Goal: Task Accomplishment & Management: Complete application form

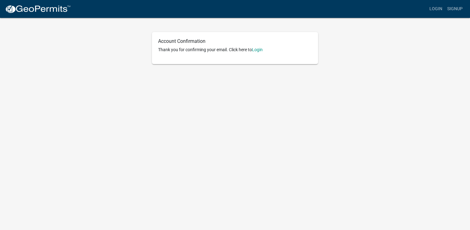
click at [260, 53] on div "Account Confirmation Thank you for confirming your email. Click here to [GEOGRA…" at bounding box center [235, 48] width 166 height 32
click at [260, 50] on link "Login" at bounding box center [257, 49] width 11 height 5
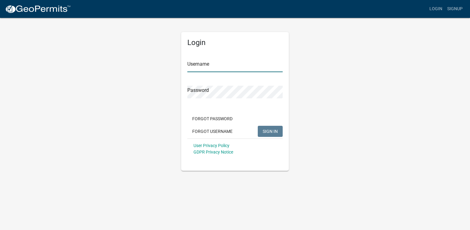
click at [225, 63] on input "Username" at bounding box center [234, 65] width 95 height 13
type input "ggarrels"
click at [258, 126] on button "SIGN IN" at bounding box center [270, 131] width 25 height 11
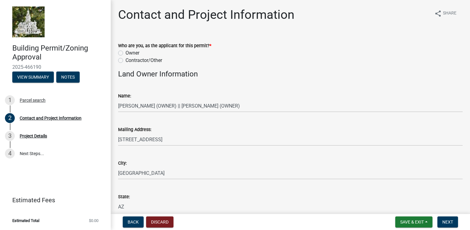
click at [150, 62] on label "Contractor/Other" at bounding box center [144, 60] width 37 height 7
click at [130, 61] on input "Contractor/Other" at bounding box center [128, 59] width 4 height 4
radio input "true"
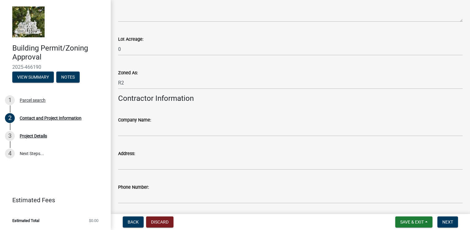
scroll to position [554, 0]
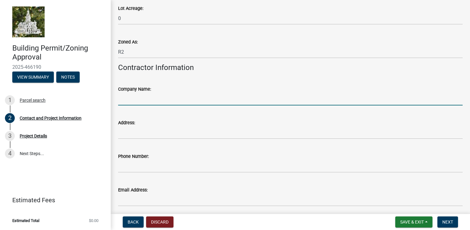
click at [160, 96] on input "Company Name:" at bounding box center [290, 99] width 345 height 13
type input "[PERSON_NAME] Buildings, Inc."
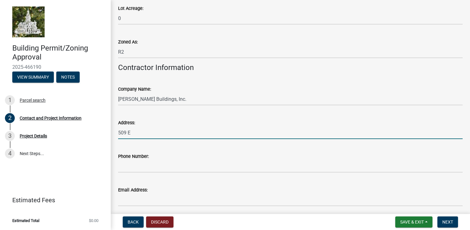
type input "[STREET_ADDRESS][PERSON_NAME]"
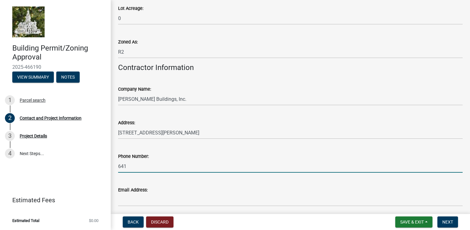
type input "6417506645"
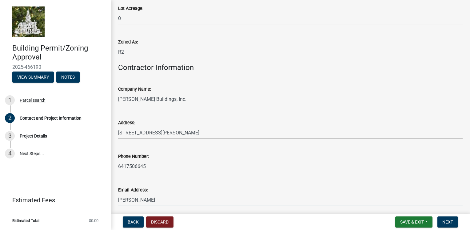
type input "[PERSON_NAME][EMAIL_ADDRESS][PERSON_NAME][DOMAIN_NAME]"
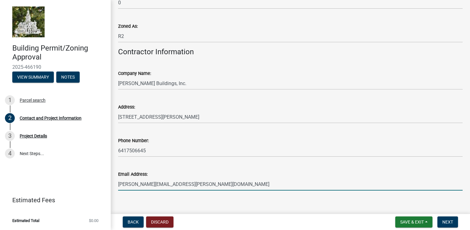
scroll to position [577, 0]
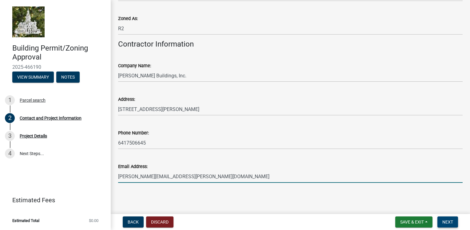
click at [453, 221] on span "Next" at bounding box center [448, 221] width 11 height 5
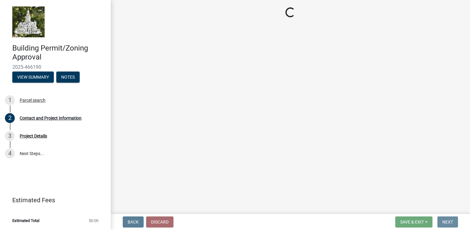
scroll to position [0, 0]
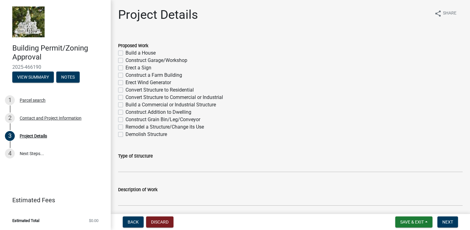
click at [148, 53] on label "Build a House" at bounding box center [141, 52] width 30 height 7
click at [130, 53] on input "Build a House" at bounding box center [128, 51] width 4 height 4
checkbox input "true"
checkbox input "false"
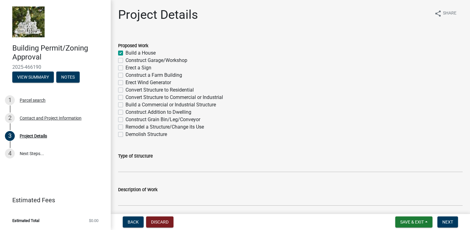
checkbox input "false"
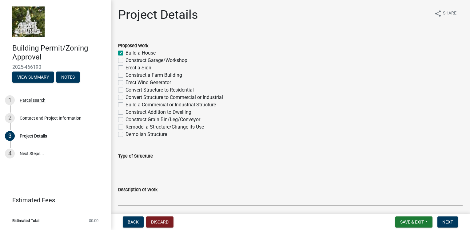
checkbox input "false"
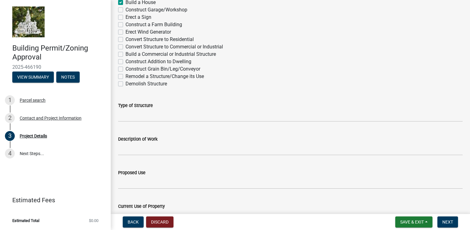
scroll to position [62, 0]
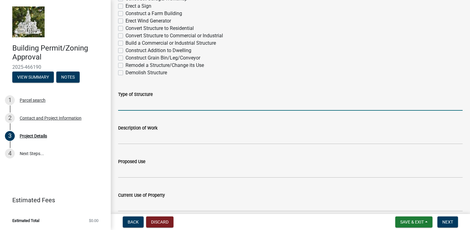
click at [130, 106] on input "Type of Structure" at bounding box center [290, 104] width 345 height 13
type input "House with garage"
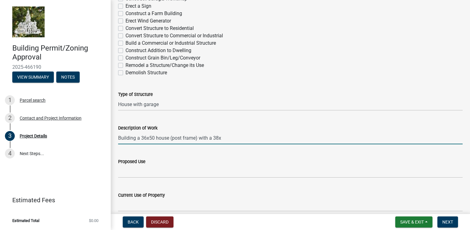
click at [147, 138] on input "Building a 36x50 house (post frame) with a 38x" at bounding box center [290, 137] width 345 height 13
click at [234, 137] on input "Building a 36x9x50 house (post frame) with a 38x" at bounding box center [290, 137] width 345 height 13
type input "Building a 36x9x50 house (post frame) with a 36x16x48 garage/shop (post frame)"
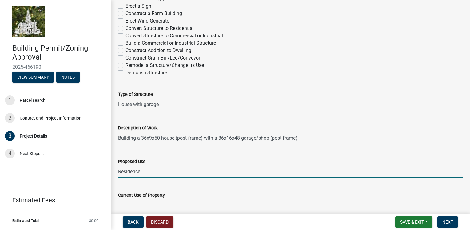
type input "Residence"
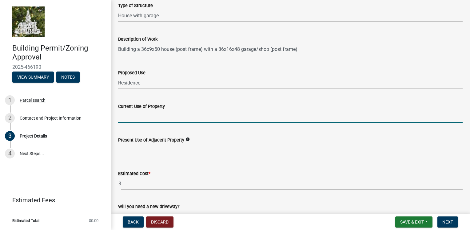
scroll to position [154, 0]
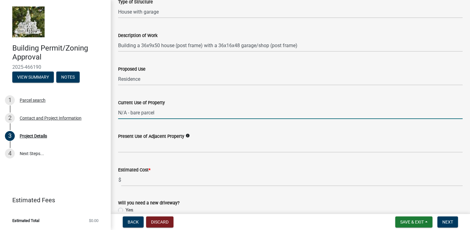
type input "N/A - bare parcel"
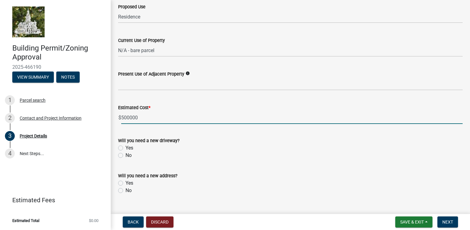
scroll to position [228, 0]
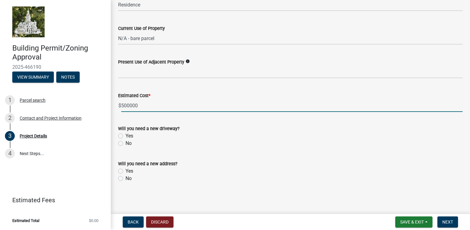
type input "500000"
click at [118, 143] on div "Will you need a new driveway? Yes No" at bounding box center [291, 132] width 354 height 30
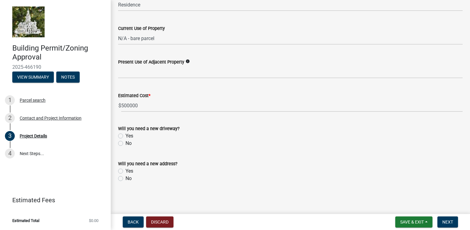
click at [126, 145] on label "No" at bounding box center [129, 142] width 6 height 7
click at [126, 143] on input "No" at bounding box center [128, 141] width 4 height 4
radio input "true"
click at [126, 178] on label "No" at bounding box center [129, 177] width 6 height 7
click at [126, 178] on input "No" at bounding box center [128, 176] width 4 height 4
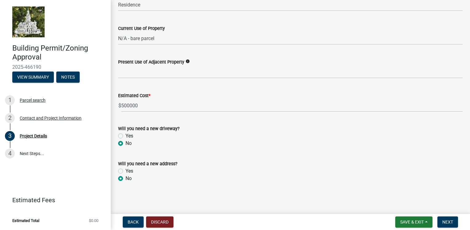
radio input "true"
click at [452, 218] on button "Next" at bounding box center [448, 221] width 21 height 11
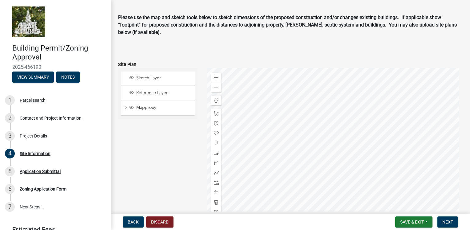
scroll to position [31, 0]
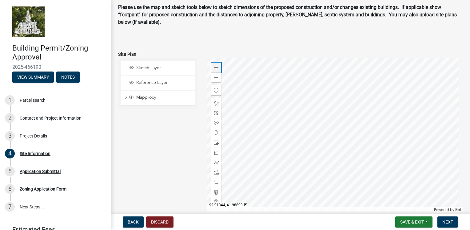
click at [217, 66] on span at bounding box center [216, 67] width 5 height 5
click at [217, 67] on span at bounding box center [216, 67] width 5 height 5
click at [272, 142] on div at bounding box center [335, 135] width 256 height 154
click at [216, 174] on span at bounding box center [216, 172] width 5 height 5
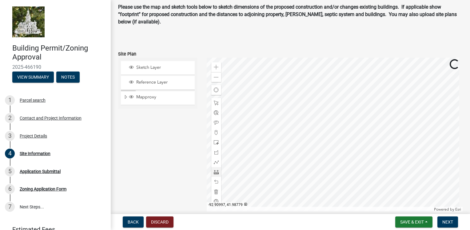
click at [387, 181] on div at bounding box center [335, 135] width 256 height 154
click at [387, 149] on div at bounding box center [335, 135] width 256 height 154
click at [387, 119] on div at bounding box center [335, 135] width 256 height 154
click at [363, 118] on div at bounding box center [335, 135] width 256 height 154
click at [363, 149] on div at bounding box center [335, 135] width 256 height 154
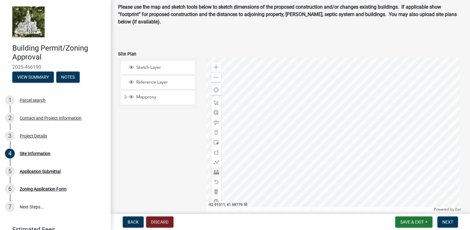
click at [363, 180] on div at bounding box center [335, 135] width 256 height 154
click at [385, 182] on div at bounding box center [335, 135] width 256 height 154
click at [381, 149] on div at bounding box center [335, 135] width 256 height 154
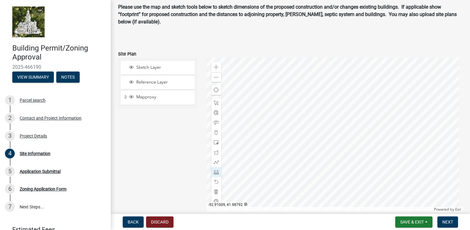
click at [360, 150] on div at bounding box center [335, 135] width 256 height 154
click at [215, 191] on span at bounding box center [216, 191] width 5 height 5
click at [379, 179] on div at bounding box center [335, 135] width 256 height 154
click at [356, 179] on div at bounding box center [335, 135] width 256 height 154
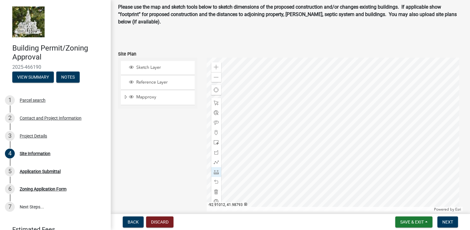
click at [356, 147] on div at bounding box center [335, 135] width 256 height 154
click at [379, 147] on div at bounding box center [335, 135] width 256 height 154
click at [380, 179] on div at bounding box center [335, 135] width 256 height 154
click at [356, 147] on div at bounding box center [335, 135] width 256 height 154
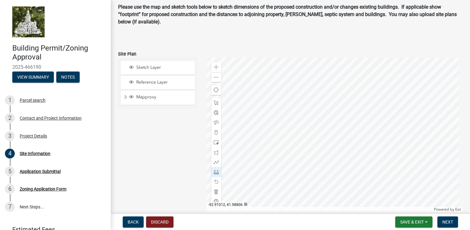
click at [356, 117] on div at bounding box center [335, 135] width 256 height 154
click at [379, 117] on div at bounding box center [335, 135] width 256 height 154
click at [379, 147] on div at bounding box center [335, 135] width 256 height 154
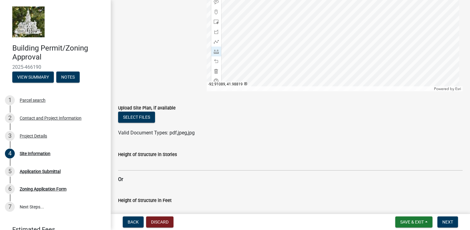
scroll to position [154, 0]
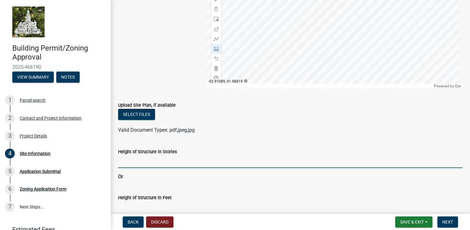
click at [193, 162] on input "Height of Structure in Stories" at bounding box center [290, 161] width 345 height 13
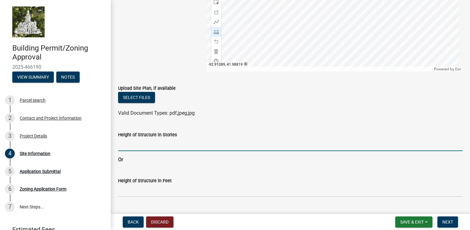
scroll to position [185, 0]
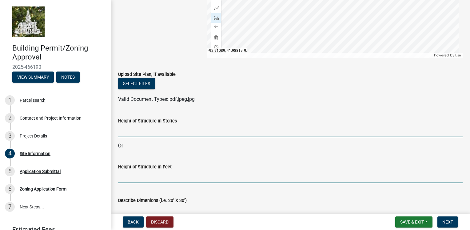
click at [165, 179] on input "Height of Structure in Feet" at bounding box center [290, 176] width 345 height 13
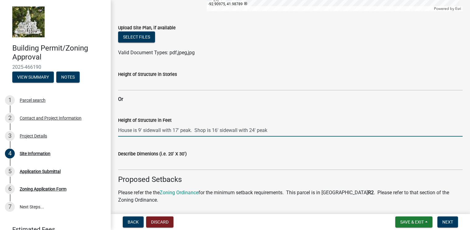
scroll to position [247, 0]
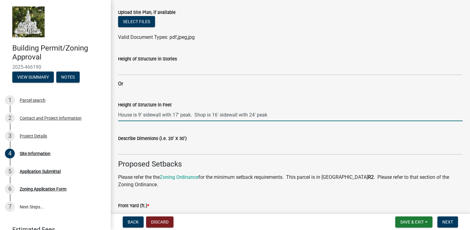
type input "House is 9' sidewall with 17' peak. Shop is 16' sidewall with 24' peak"
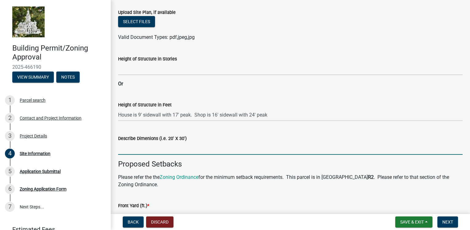
click at [181, 148] on input "Describe Dimenions (i.e. 20' X 30')" at bounding box center [290, 148] width 345 height 13
type input "h"
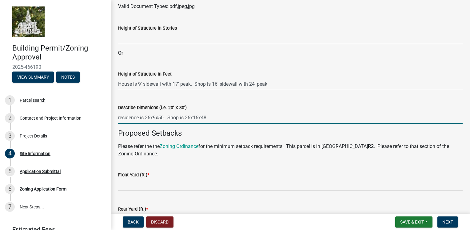
scroll to position [308, 0]
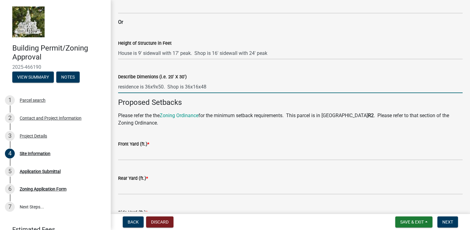
type input "residence is 36x9x50. Shop is 36x16x48"
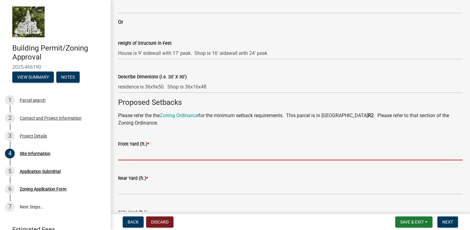
click at [153, 152] on input "text" at bounding box center [290, 153] width 345 height 13
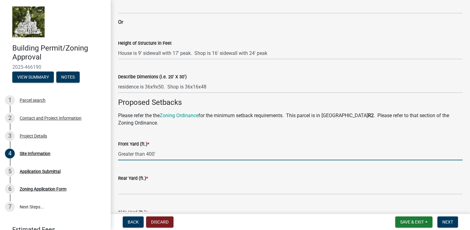
type input "400"
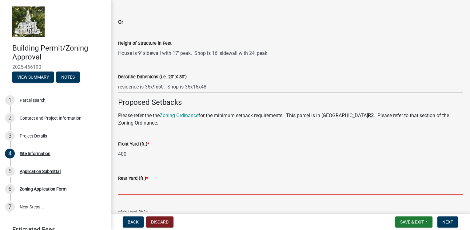
click at [162, 185] on input "text" at bounding box center [290, 188] width 345 height 13
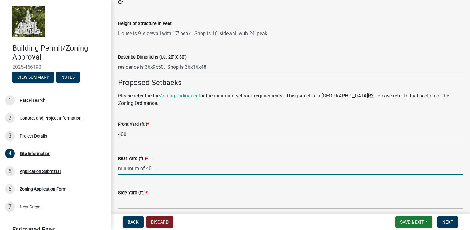
scroll to position [339, 0]
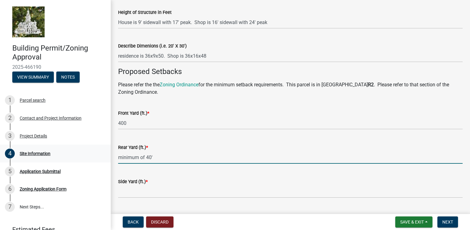
drag, startPoint x: 156, startPoint y: 156, endPoint x: 99, endPoint y: 158, distance: 57.6
click at [99, 158] on div "Building Permit/Zoning Approval 2025-466190 View Summary Notes 1 Parcel search …" at bounding box center [235, 115] width 470 height 230
type input "40"
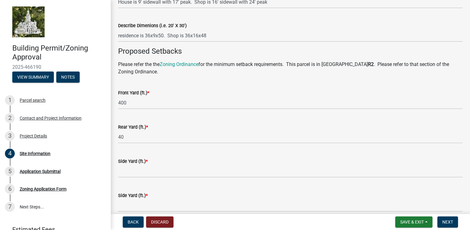
scroll to position [370, 0]
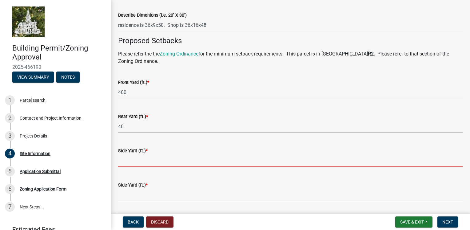
click at [151, 158] on input "text" at bounding box center [290, 160] width 345 height 13
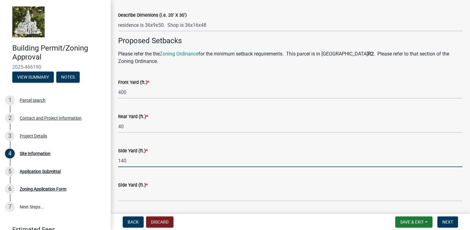
type input "140"
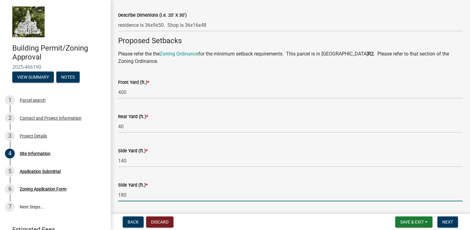
type input "180"
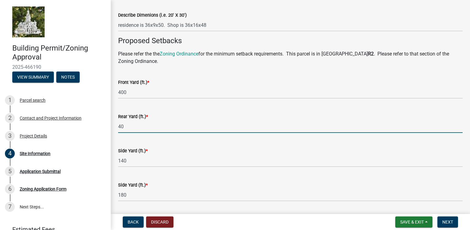
click at [132, 127] on input "40" at bounding box center [290, 126] width 345 height 13
type input "4"
type input "50"
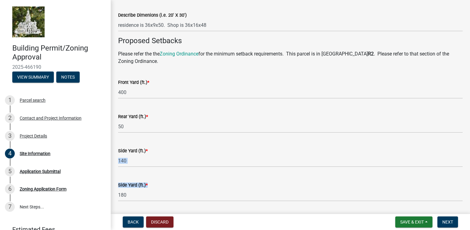
drag, startPoint x: 182, startPoint y: 196, endPoint x: 183, endPoint y: 145, distance: 51.4
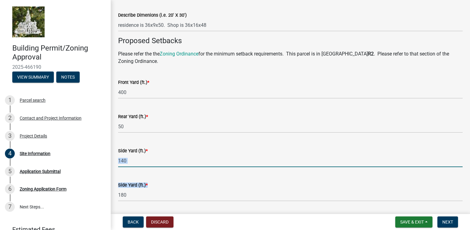
drag, startPoint x: 183, startPoint y: 145, endPoint x: 192, endPoint y: 162, distance: 19.1
click at [192, 162] on input "140" at bounding box center [290, 160] width 345 height 13
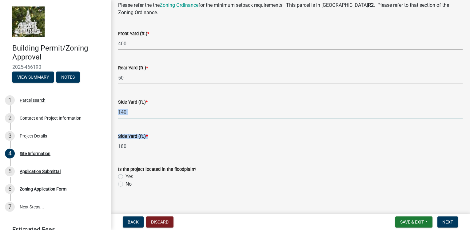
scroll to position [424, 0]
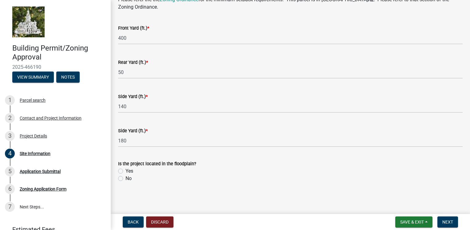
click at [125, 179] on div "No" at bounding box center [290, 177] width 345 height 7
click at [126, 178] on label "No" at bounding box center [129, 177] width 6 height 7
click at [126, 178] on input "No" at bounding box center [128, 176] width 4 height 4
radio input "true"
click at [449, 221] on span "Next" at bounding box center [448, 221] width 11 height 5
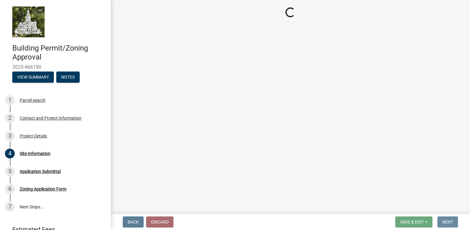
scroll to position [0, 0]
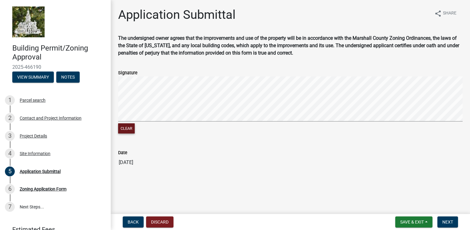
click at [130, 128] on button "Clear" at bounding box center [126, 128] width 17 height 10
click at [447, 223] on span "Next" at bounding box center [448, 221] width 11 height 5
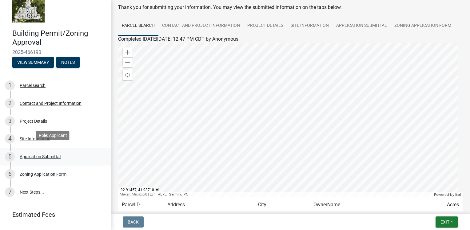
scroll to position [29, 0]
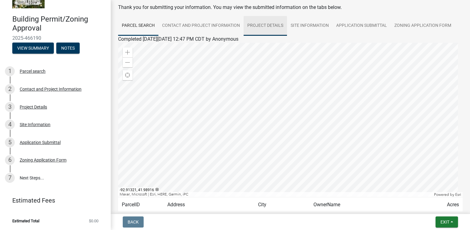
click at [273, 25] on link "Project Details" at bounding box center [265, 26] width 43 height 20
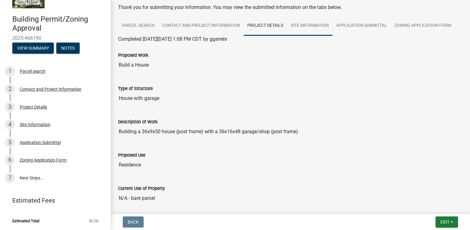
drag, startPoint x: 318, startPoint y: 24, endPoint x: 329, endPoint y: 25, distance: 11.7
click at [318, 25] on link "Site Information" at bounding box center [310, 26] width 46 height 20
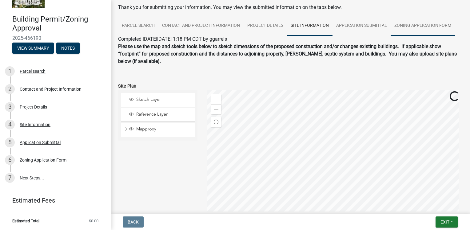
click at [418, 25] on link "Zoning Application Form" at bounding box center [423, 26] width 64 height 20
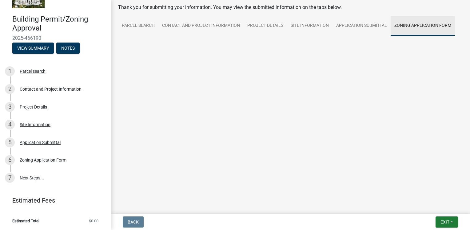
scroll to position [0, 0]
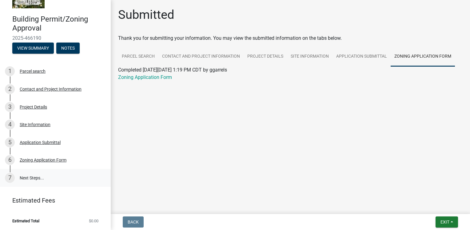
click at [36, 178] on link "7 Next Steps..." at bounding box center [55, 178] width 111 height 18
click at [21, 182] on link "7 Next Steps..." at bounding box center [55, 178] width 111 height 18
click at [445, 222] on span "Exit" at bounding box center [445, 221] width 9 height 5
click at [430, 206] on button "Save & Exit" at bounding box center [433, 205] width 49 height 15
